Goal: Check status: Check status

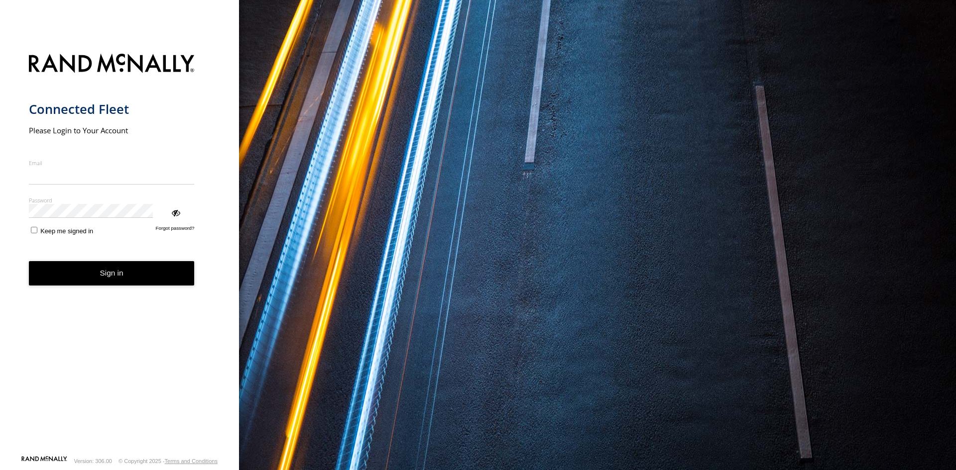
type input "**********"
click at [91, 261] on button "Sign in" at bounding box center [112, 273] width 166 height 24
drag, startPoint x: 99, startPoint y: 219, endPoint x: 660, endPoint y: 468, distance: 614.2
click at [104, 261] on button "Sign in" at bounding box center [112, 273] width 166 height 24
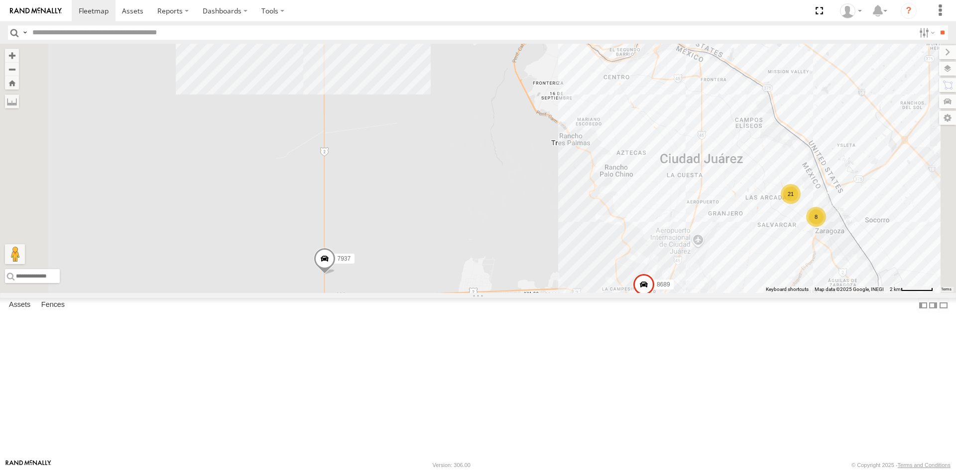
drag, startPoint x: 486, startPoint y: 223, endPoint x: 462, endPoint y: 258, distance: 43.1
click at [462, 258] on div "3485186707B8 4093 7937 8689 14 8 21 0054" at bounding box center [478, 168] width 956 height 249
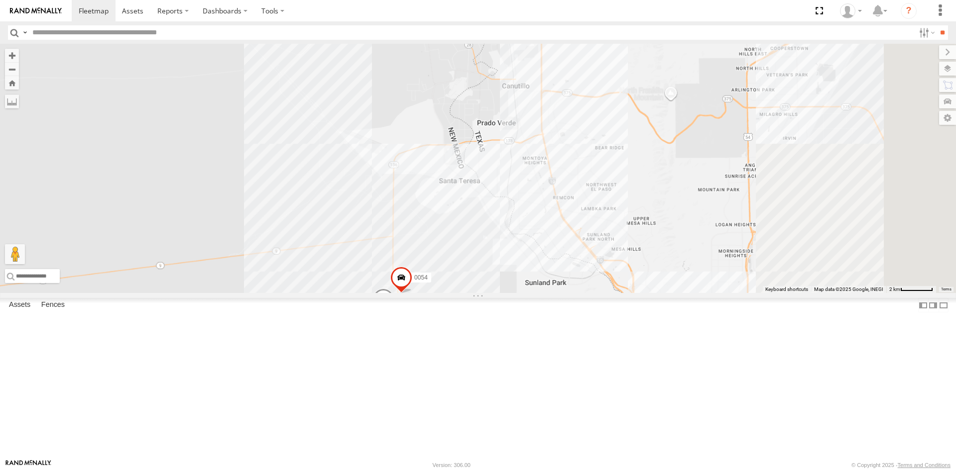
drag, startPoint x: 749, startPoint y: 169, endPoint x: 612, endPoint y: 380, distance: 251.6
click at [609, 293] on div "8025 7937 0054" at bounding box center [478, 168] width 956 height 249
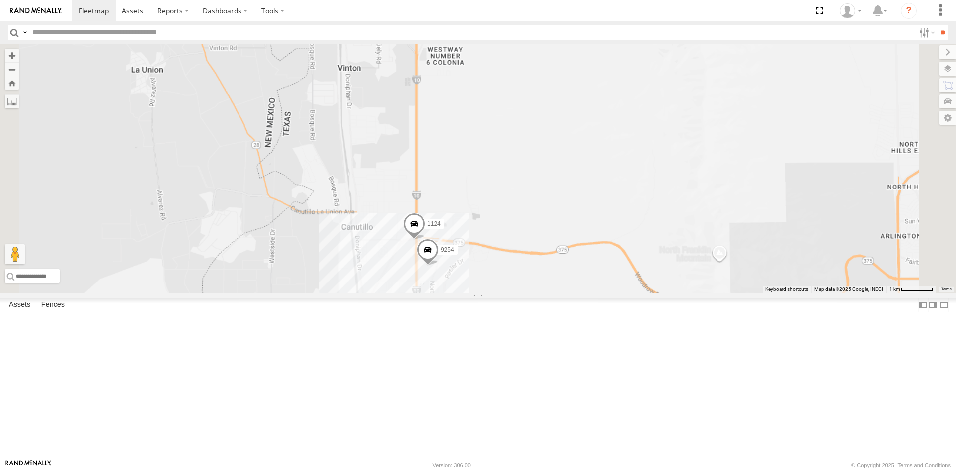
drag, startPoint x: 626, startPoint y: 275, endPoint x: 644, endPoint y: 226, distance: 52.4
click at [642, 232] on div "8025 7937 0054 3485186707B8 1124 9254" at bounding box center [478, 168] width 956 height 249
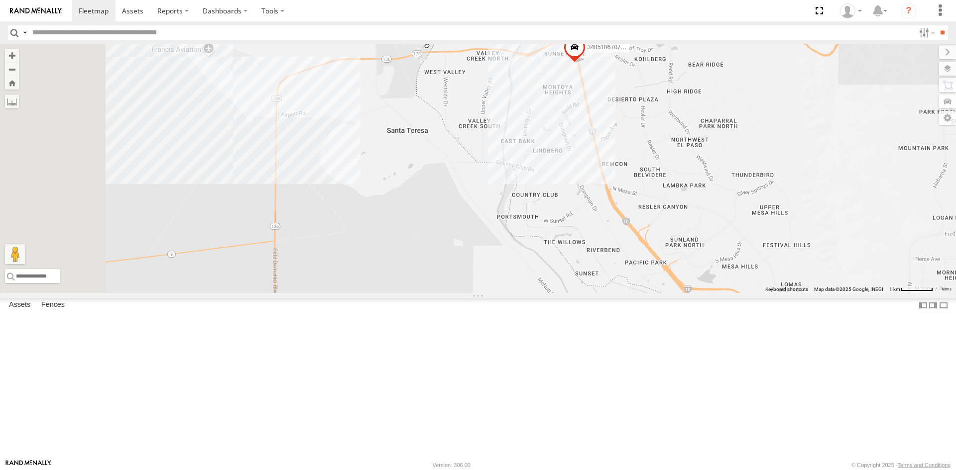
drag, startPoint x: 574, startPoint y: 198, endPoint x: 616, endPoint y: 237, distance: 57.1
click at [616, 237] on div "8025 7937 0054 3485186707B8 1124 9254 13" at bounding box center [478, 168] width 956 height 249
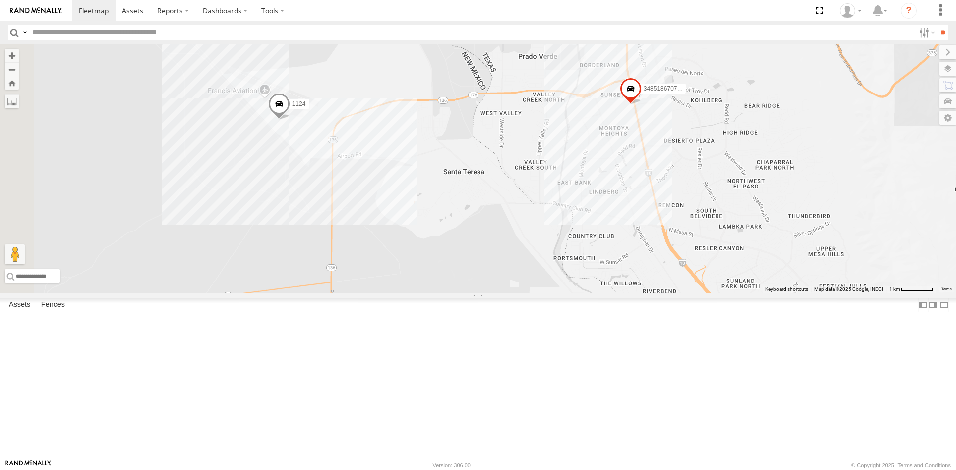
drag, startPoint x: 510, startPoint y: 327, endPoint x: 515, endPoint y: 187, distance: 140.5
click at [506, 231] on div "3485186707B8 1124 9254" at bounding box center [478, 168] width 956 height 249
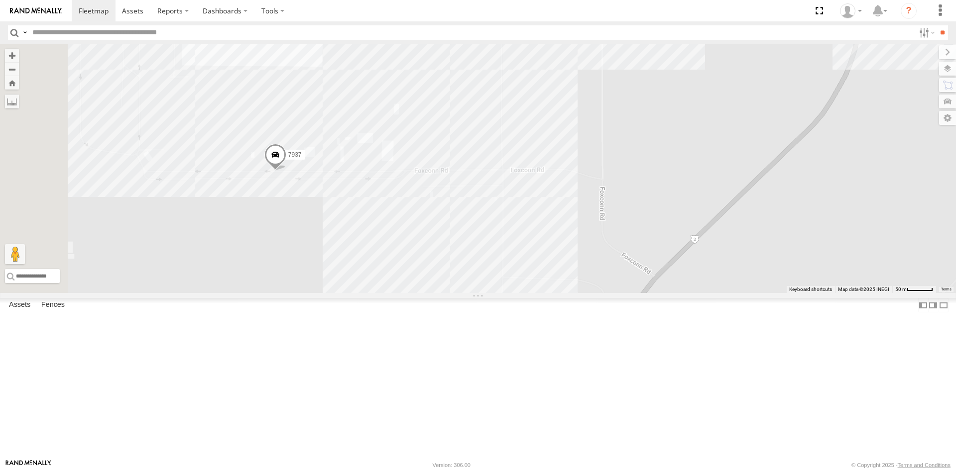
drag, startPoint x: 472, startPoint y: 251, endPoint x: 503, endPoint y: 313, distance: 69.7
click at [488, 293] on div "3485186707B8 1124 9254 0054 7937 8025" at bounding box center [478, 168] width 956 height 249
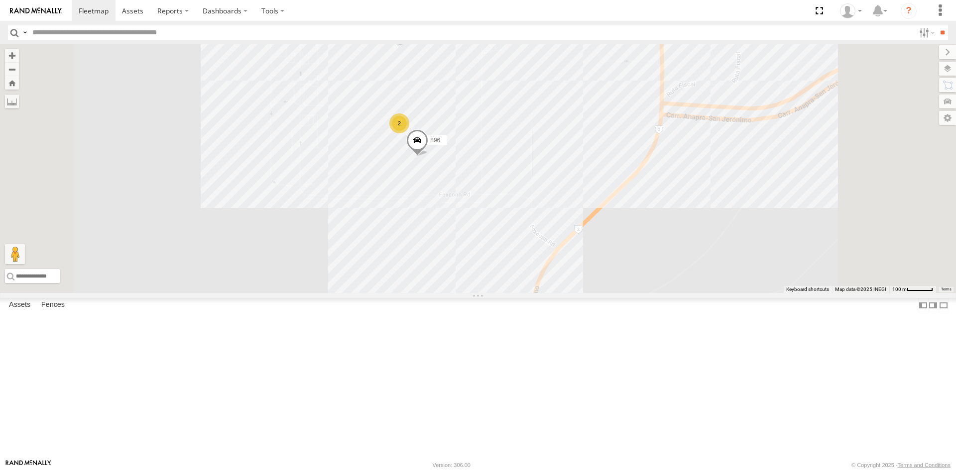
drag, startPoint x: 741, startPoint y: 190, endPoint x: 739, endPoint y: 261, distance: 71.7
click at [739, 261] on div "896 2 7937 4" at bounding box center [478, 168] width 956 height 249
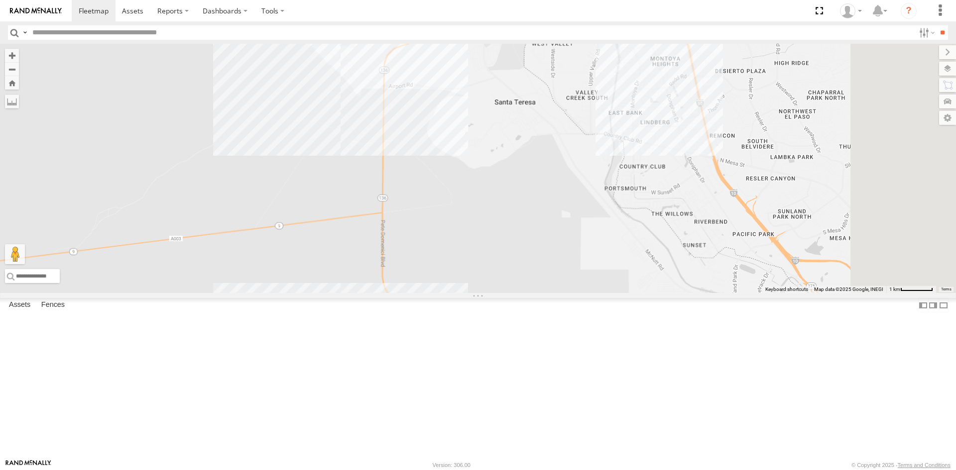
drag, startPoint x: 713, startPoint y: 243, endPoint x: 596, endPoint y: 397, distance: 193.7
click at [596, 293] on div "896 7937" at bounding box center [478, 168] width 956 height 249
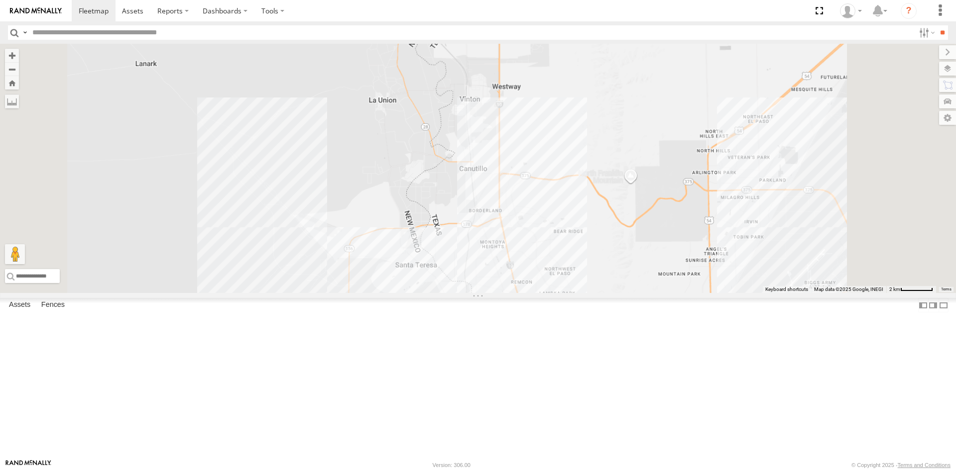
drag, startPoint x: 611, startPoint y: 348, endPoint x: 611, endPoint y: 333, distance: 15.4
click at [611, 293] on div "896 7937" at bounding box center [478, 168] width 956 height 249
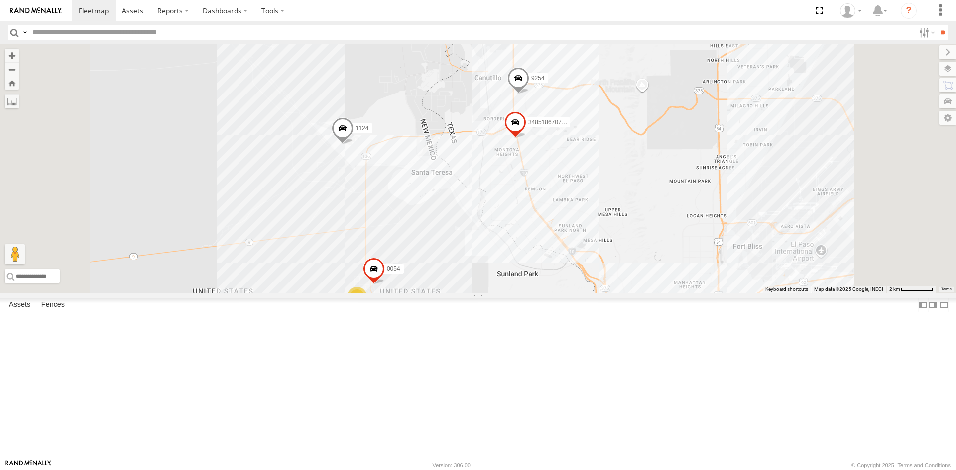
drag, startPoint x: 640, startPoint y: 346, endPoint x: 650, endPoint y: 274, distance: 72.4
click at [650, 274] on div "14 3485186707B8 1124 9254 0054" at bounding box center [478, 168] width 956 height 249
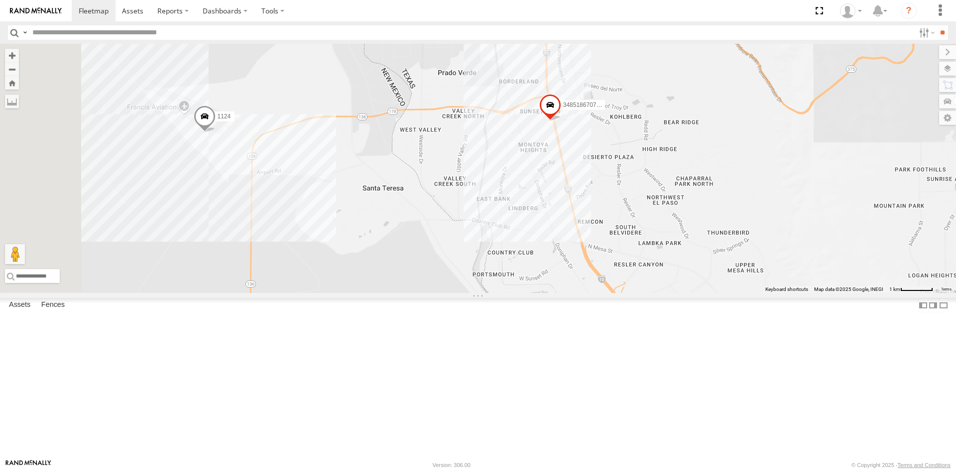
drag, startPoint x: 606, startPoint y: 258, endPoint x: 621, endPoint y: 278, distance: 24.9
click at [621, 278] on div "3485186707B8 1124 9254 0054" at bounding box center [478, 168] width 956 height 249
